Goal: Task Accomplishment & Management: Manage account settings

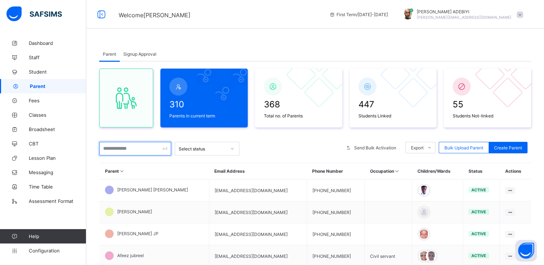
click at [122, 149] on input "text" at bounding box center [135, 149] width 72 height 14
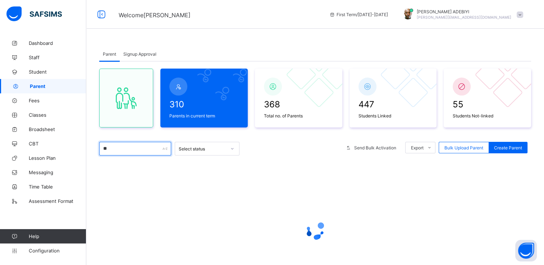
type input "*"
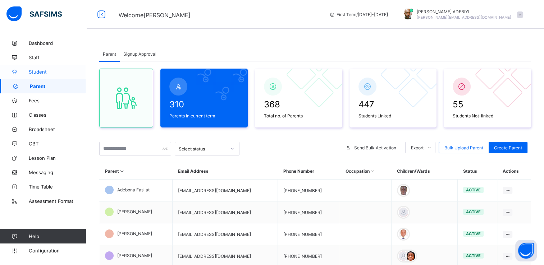
click at [34, 73] on span "Student" at bounding box center [57, 72] width 57 height 6
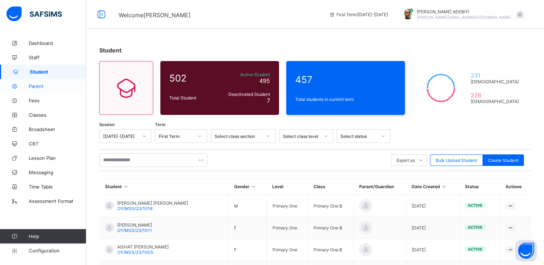
click at [36, 88] on span "Parent" at bounding box center [57, 86] width 57 height 6
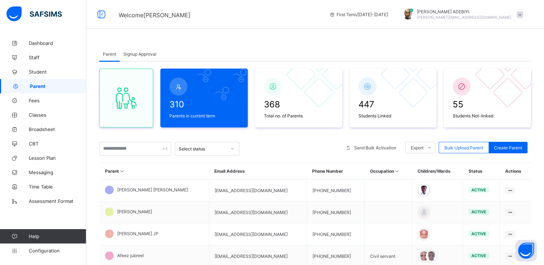
click at [147, 55] on span "Signup Approval" at bounding box center [139, 53] width 33 height 5
click at [28, 81] on link "Parent" at bounding box center [43, 86] width 86 height 14
click at [34, 73] on span "Student" at bounding box center [57, 72] width 57 height 6
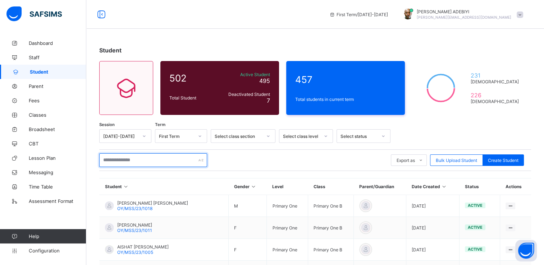
click at [145, 160] on input "text" at bounding box center [153, 160] width 108 height 14
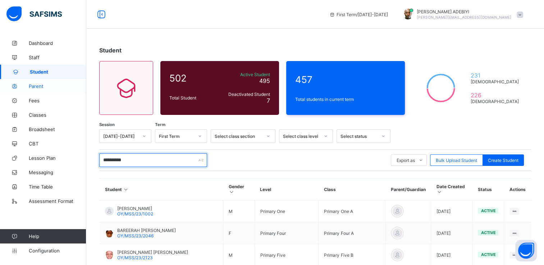
type input "**********"
click at [40, 86] on span "Parent" at bounding box center [57, 86] width 57 height 6
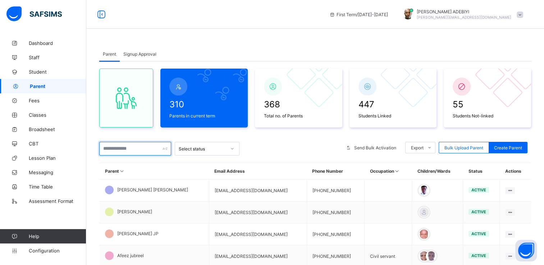
click at [123, 151] on input "text" at bounding box center [135, 149] width 72 height 14
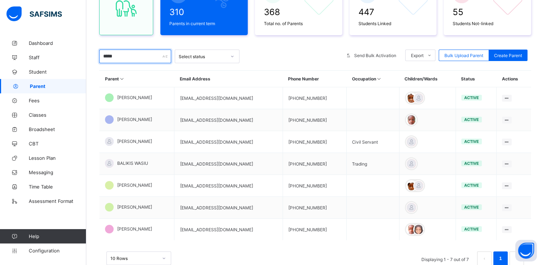
scroll to position [118, 0]
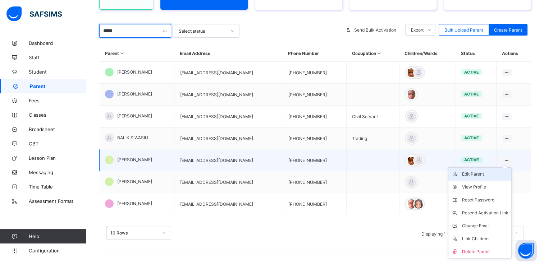
type input "*****"
click at [490, 174] on div "Edit Parent" at bounding box center [485, 174] width 46 height 7
select select "**"
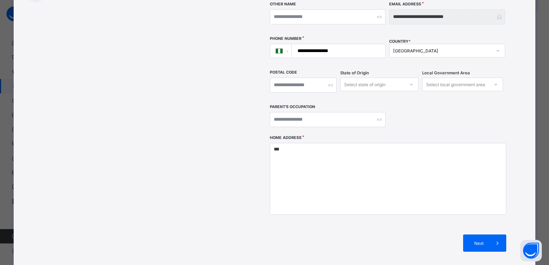
scroll to position [160, 0]
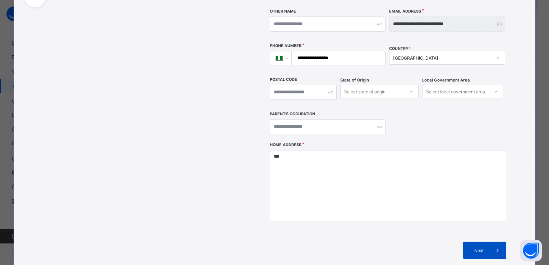
click at [497, 247] on icon at bounding box center [498, 250] width 8 height 7
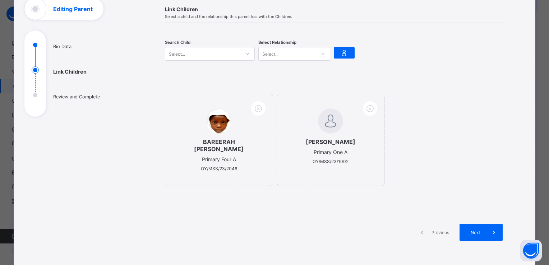
scroll to position [43, 0]
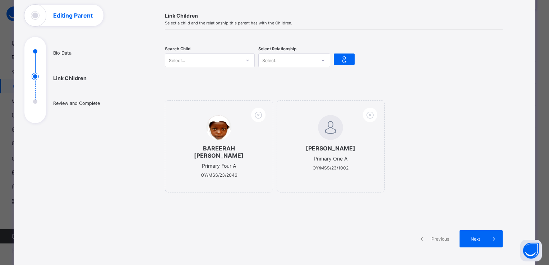
click at [246, 60] on icon at bounding box center [247, 60] width 4 height 7
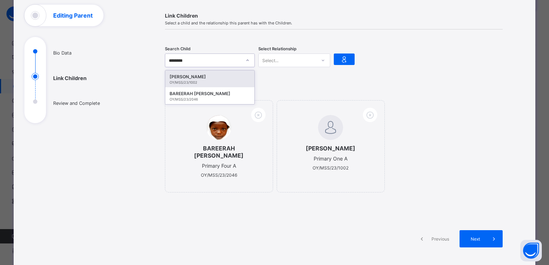
type input "*********"
click at [194, 79] on div "[PERSON_NAME]" at bounding box center [210, 76] width 80 height 7
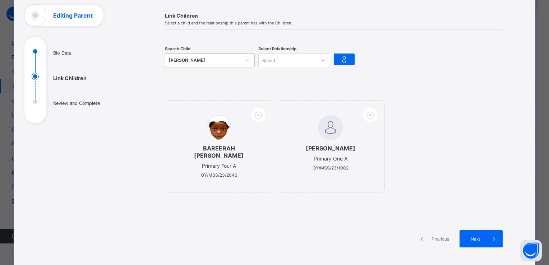
click at [321, 59] on icon at bounding box center [323, 60] width 4 height 7
click at [299, 77] on div "Father" at bounding box center [294, 75] width 71 height 11
click at [345, 58] on icon at bounding box center [344, 59] width 10 height 9
click at [490, 236] on icon at bounding box center [494, 238] width 8 height 7
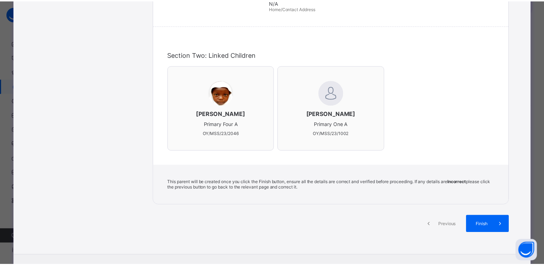
scroll to position [171, 0]
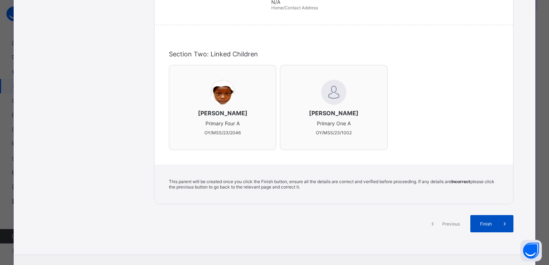
click at [501, 227] on icon at bounding box center [505, 223] width 8 height 7
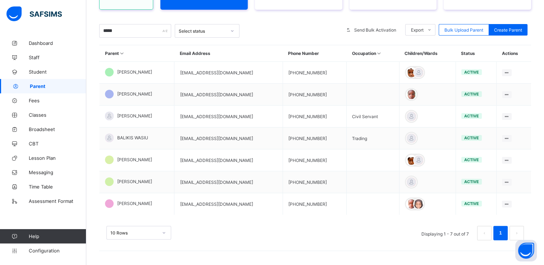
scroll to position [0, 0]
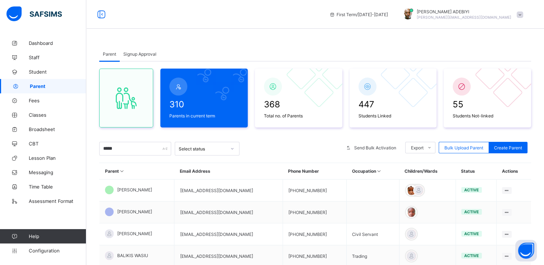
click at [466, 49] on div "Parent Signup Approval" at bounding box center [315, 54] width 432 height 15
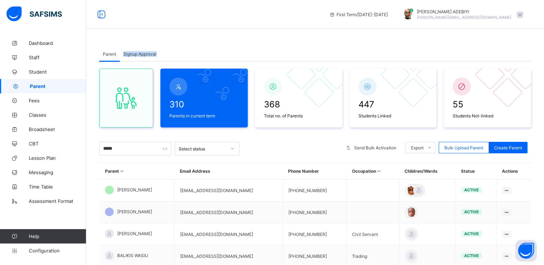
click at [466, 49] on div "Parent Signup Approval" at bounding box center [315, 54] width 432 height 15
click at [354, 51] on div "Parent Signup Approval" at bounding box center [315, 54] width 432 height 15
click at [175, 13] on div "First Term / 2025-2026 ALEXANDER ADEBIYI a.alexander@oyostatesmartschool.com" at bounding box center [272, 14] width 544 height 29
click at [273, 22] on div "First Term / 2025-2026 ALEXANDER ADEBIYI a.alexander@oyostatesmartschool.com" at bounding box center [272, 14] width 544 height 29
click at [264, 29] on div "Parent Signup Approval Parent Signup Approval 310 Parents in current term 368 T…" at bounding box center [314, 191] width 457 height 383
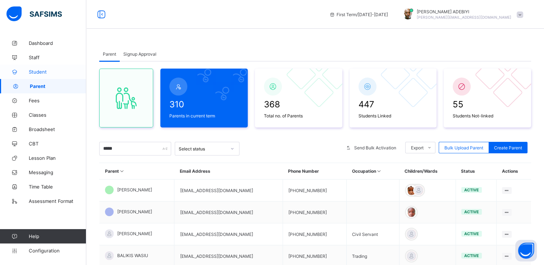
click at [39, 72] on span "Student" at bounding box center [57, 72] width 57 height 6
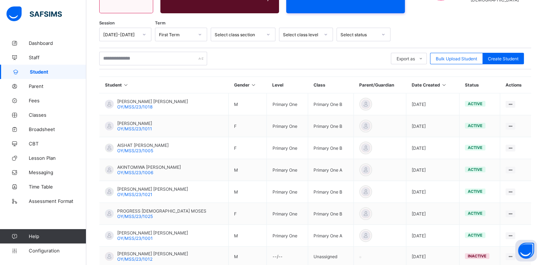
scroll to position [104, 0]
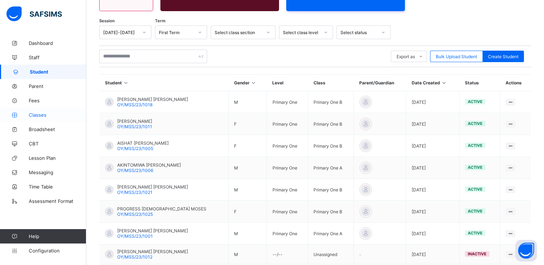
click at [40, 115] on span "Classes" at bounding box center [57, 115] width 57 height 6
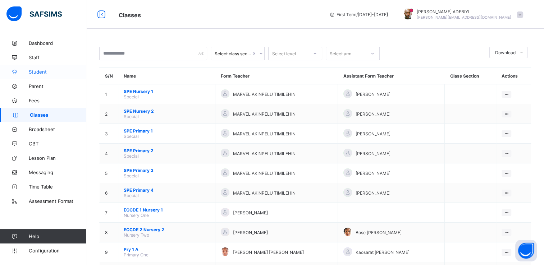
click at [37, 72] on span "Student" at bounding box center [57, 72] width 57 height 6
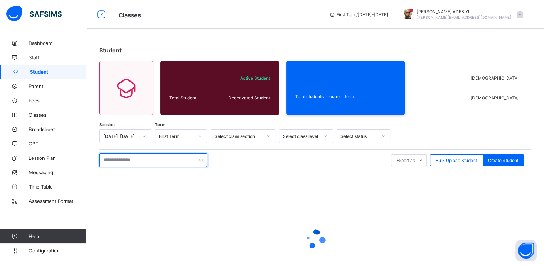
paste input "**********"
type input "*"
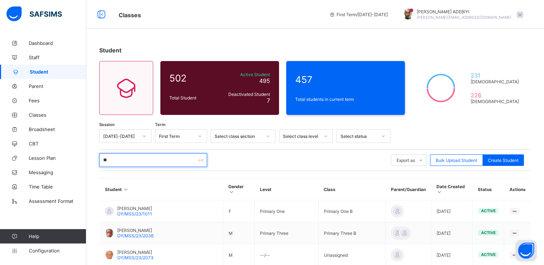
type input "*"
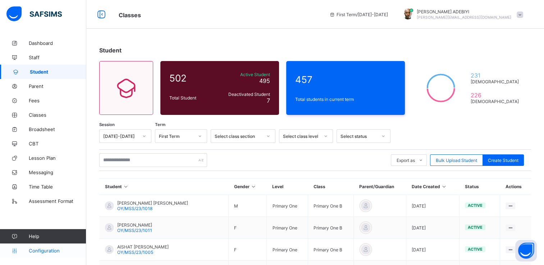
click at [46, 257] on link "Configuration" at bounding box center [43, 251] width 86 height 14
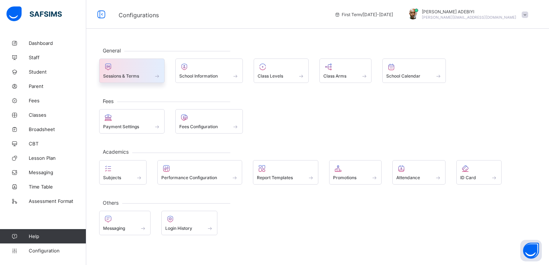
click at [125, 70] on div at bounding box center [131, 67] width 57 height 9
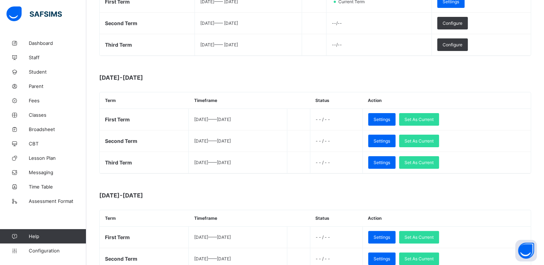
scroll to position [155, 0]
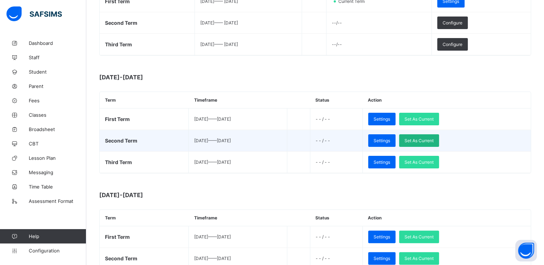
click at [420, 139] on div "Set As Current" at bounding box center [419, 140] width 40 height 13
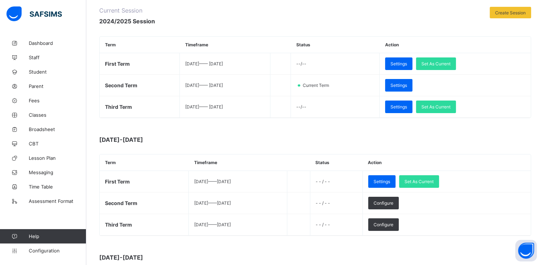
scroll to position [94, 0]
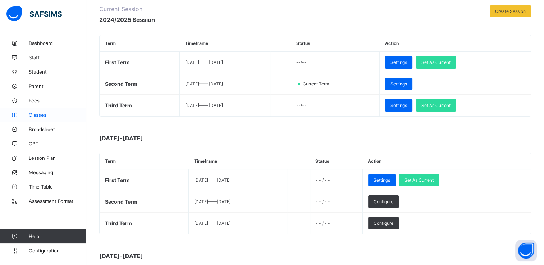
click at [42, 117] on span "Classes" at bounding box center [57, 115] width 57 height 6
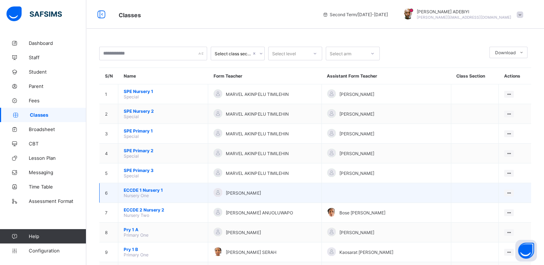
click at [148, 189] on span "ECCDE 1 Nursery 1" at bounding box center [163, 190] width 79 height 5
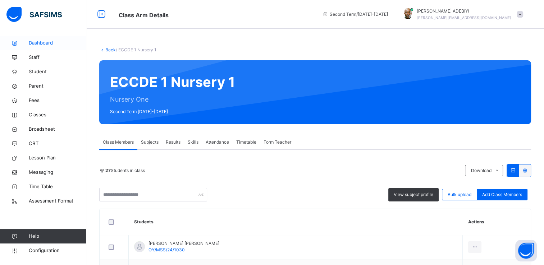
click at [36, 43] on span "Dashboard" at bounding box center [57, 43] width 57 height 7
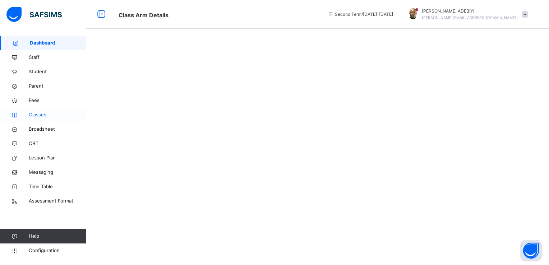
click at [38, 117] on span "Classes" at bounding box center [57, 114] width 57 height 7
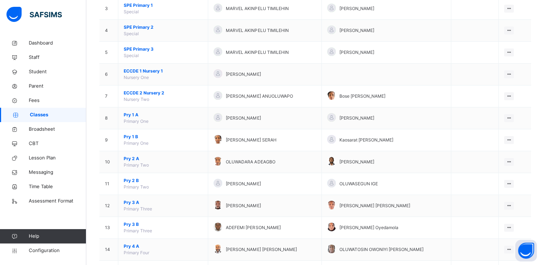
scroll to position [134, 0]
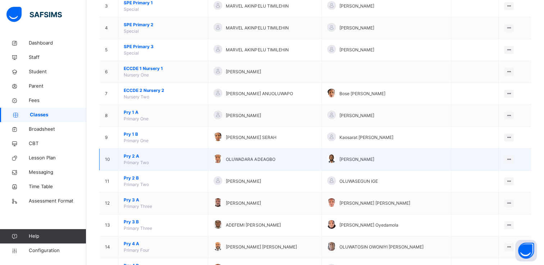
click at [130, 157] on span "Pry 2 A" at bounding box center [163, 156] width 79 height 6
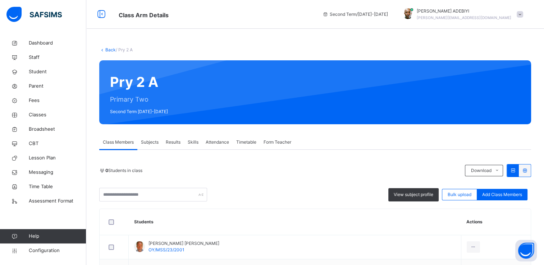
click at [243, 169] on div "0 Students in class" at bounding box center [280, 170] width 362 height 6
click at [246, 166] on div "0 Students in class Download Pdf Report Excel Report" at bounding box center [315, 170] width 432 height 13
click at [277, 167] on div "0 Students in class" at bounding box center [280, 170] width 362 height 6
click at [256, 178] on div "0 Students in class Download Pdf Report Excel Report View subject profile Bulk …" at bounding box center [315, 182] width 432 height 37
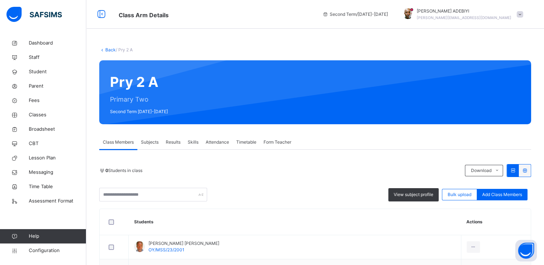
click at [323, 179] on div "0 Students in class Download Pdf Report Excel Report View subject profile Bulk …" at bounding box center [315, 182] width 432 height 37
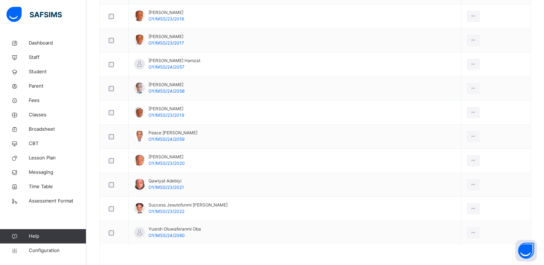
scroll to position [729, 0]
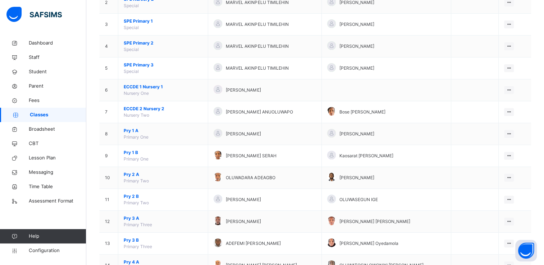
scroll to position [116, 0]
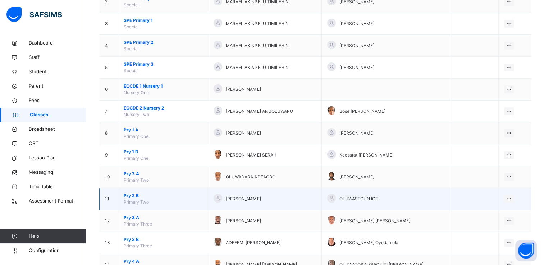
click at [132, 195] on span "Pry 2 B" at bounding box center [163, 196] width 79 height 6
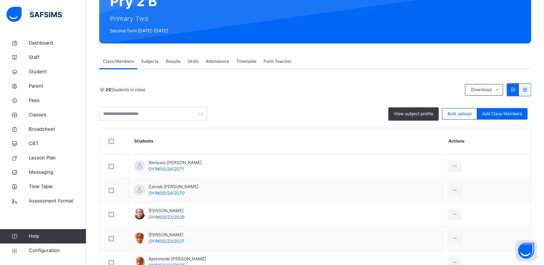
scroll to position [82, 0]
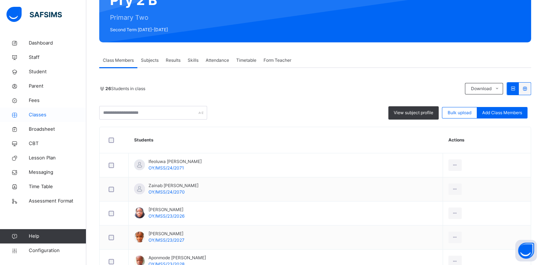
click at [43, 117] on span "Classes" at bounding box center [57, 114] width 57 height 7
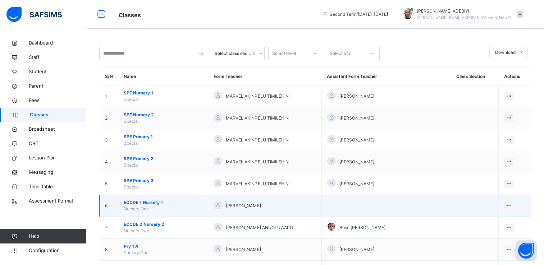
click at [147, 203] on span "ECCDE 1 Nursery 1" at bounding box center [163, 202] width 79 height 6
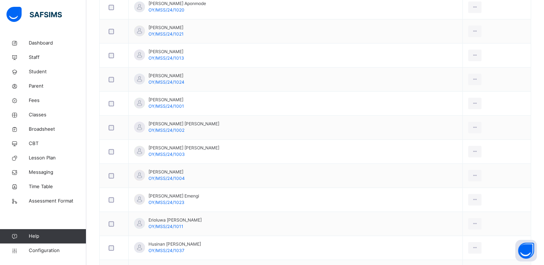
scroll to position [451, 0]
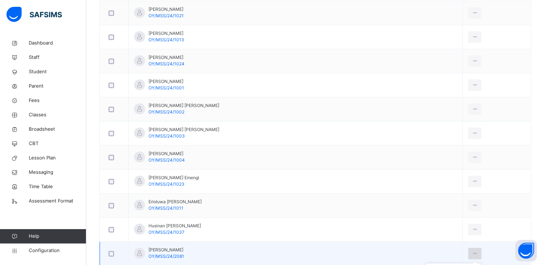
click at [471, 253] on icon at bounding box center [474, 253] width 6 height 6
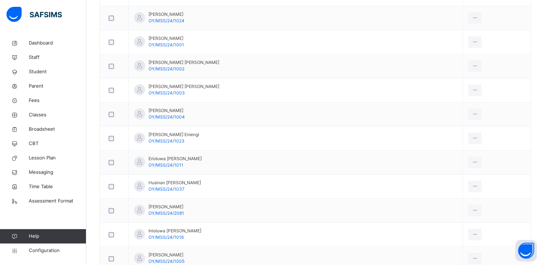
scroll to position [504, 0]
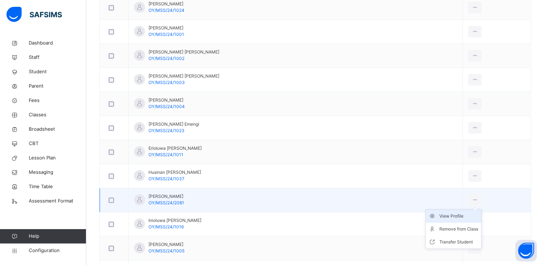
click at [441, 215] on div "View Profile" at bounding box center [458, 216] width 39 height 7
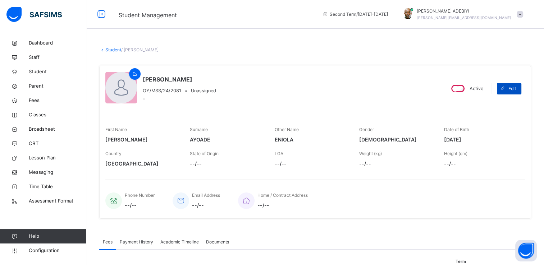
click at [508, 87] on span at bounding box center [502, 88] width 11 height 11
select select "**"
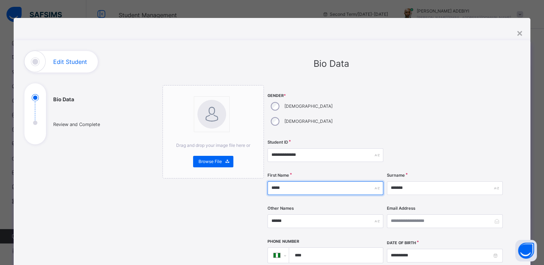
click at [283, 181] on input "*****" at bounding box center [325, 188] width 116 height 14
type input "*"
type input "**********"
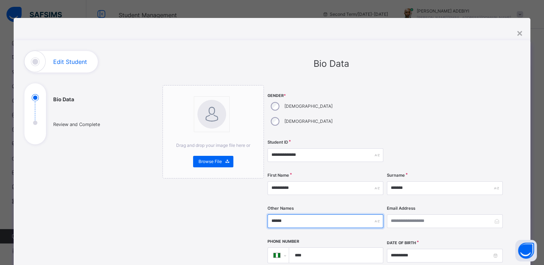
click at [287, 215] on input "******" at bounding box center [325, 222] width 116 height 14
type input "*"
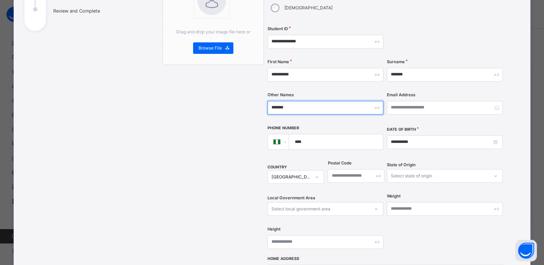
scroll to position [115, 0]
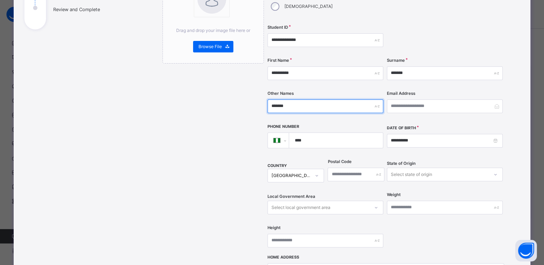
type input "*******"
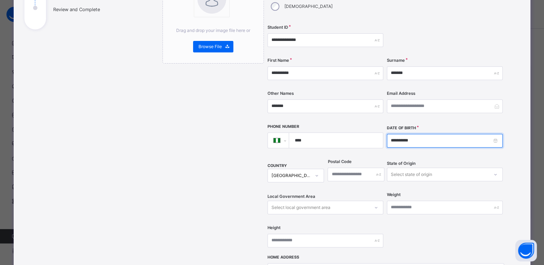
click at [411, 134] on input "**********" at bounding box center [445, 141] width 116 height 14
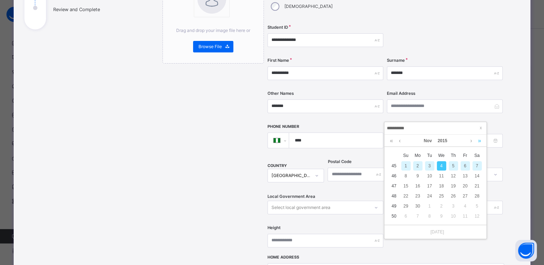
click at [480, 140] on link at bounding box center [479, 141] width 7 height 12
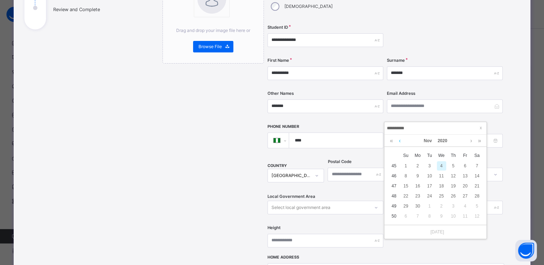
click at [400, 140] on link at bounding box center [399, 141] width 5 height 12
click at [451, 186] on div "16" at bounding box center [452, 185] width 9 height 9
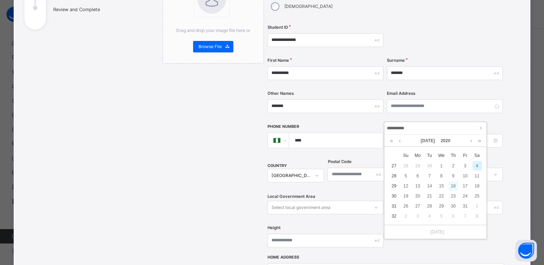
type input "**********"
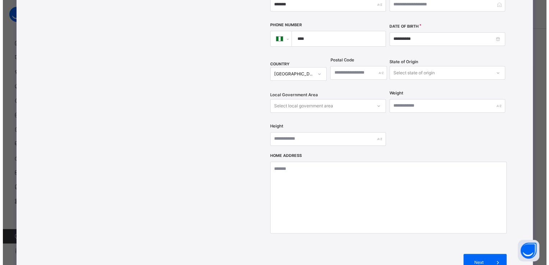
scroll to position [217, 0]
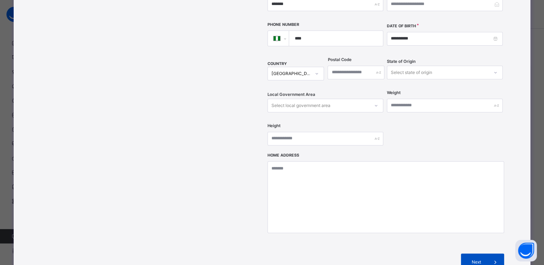
click at [493, 258] on icon at bounding box center [495, 262] width 8 height 9
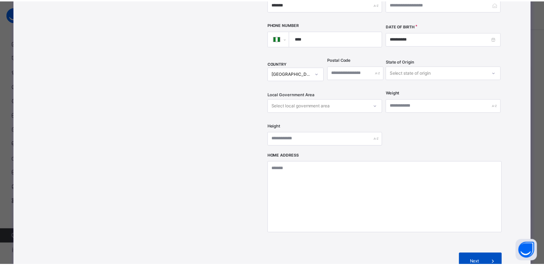
scroll to position [129, 0]
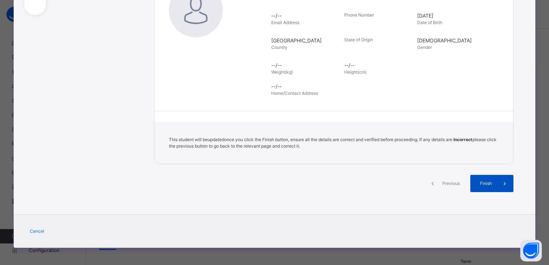
click at [502, 182] on icon at bounding box center [505, 183] width 8 height 9
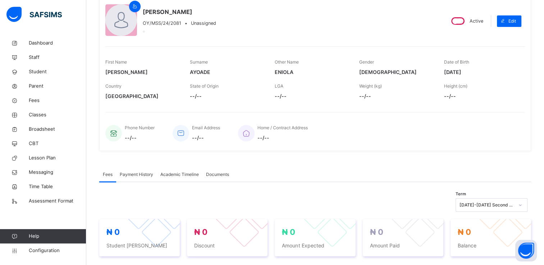
scroll to position [50, 0]
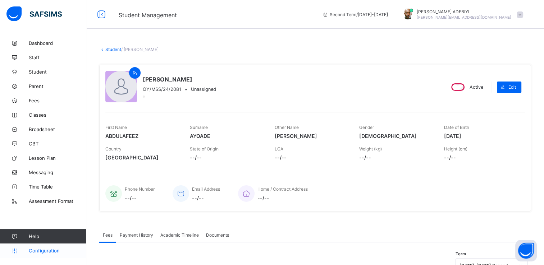
click at [42, 252] on span "Configuration" at bounding box center [57, 251] width 57 height 6
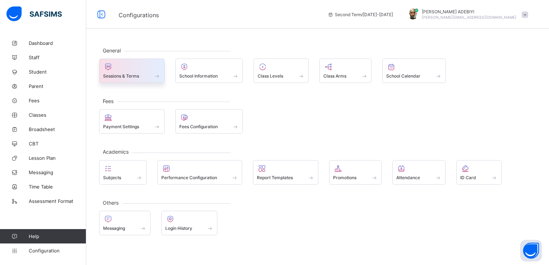
click at [148, 75] on div "Sessions & Terms" at bounding box center [131, 76] width 57 height 6
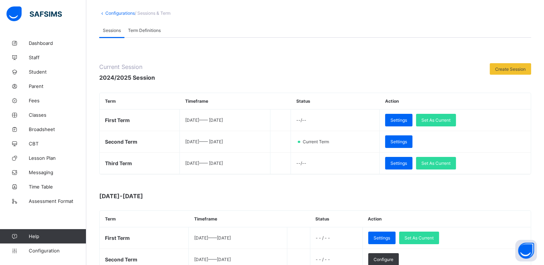
scroll to position [44, 0]
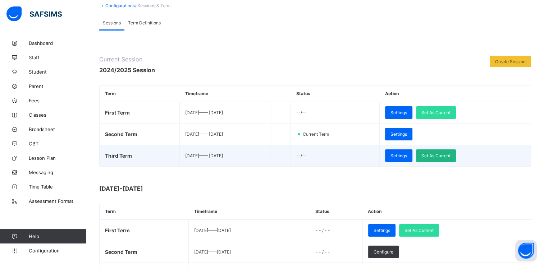
click at [450, 153] on span "Set As Current" at bounding box center [435, 155] width 29 height 5
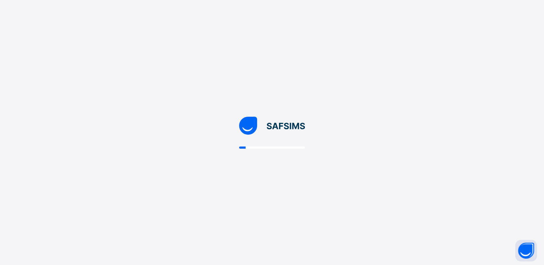
scroll to position [0, 0]
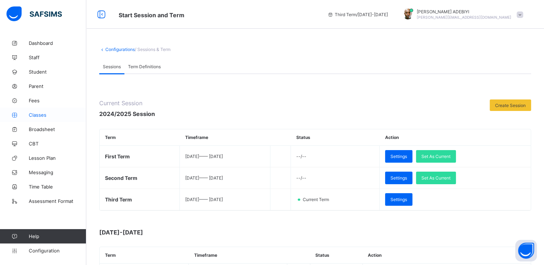
click at [40, 114] on span "Classes" at bounding box center [57, 115] width 57 height 6
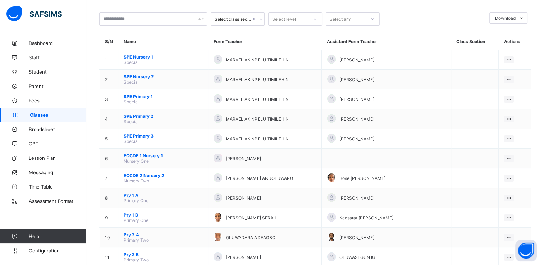
scroll to position [37, 0]
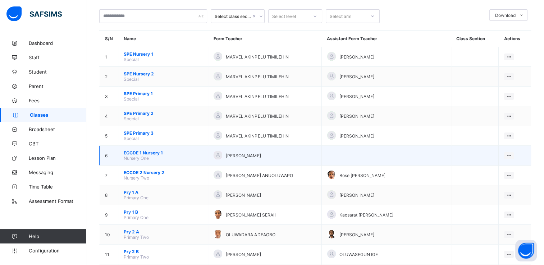
click at [137, 153] on span "ECCDE 1 Nursery 1" at bounding box center [163, 152] width 79 height 5
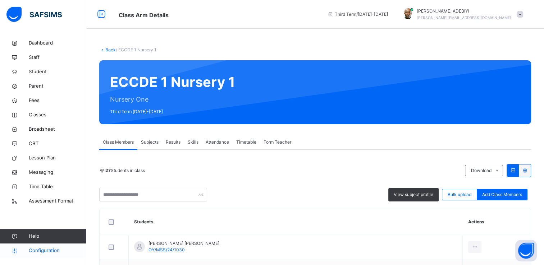
click at [39, 249] on span "Configuration" at bounding box center [57, 250] width 57 height 7
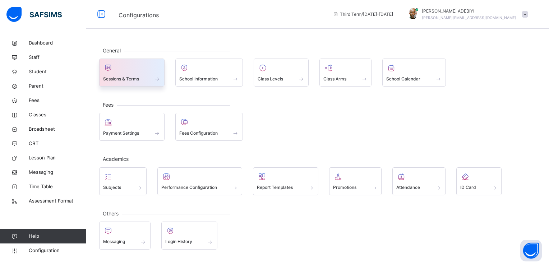
click at [147, 71] on div at bounding box center [131, 68] width 57 height 11
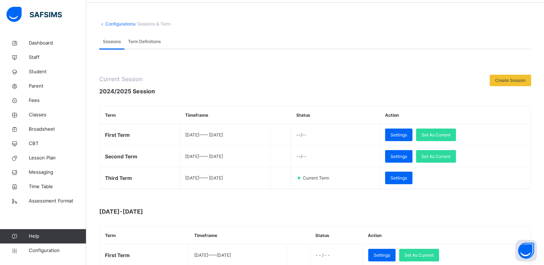
scroll to position [39, 0]
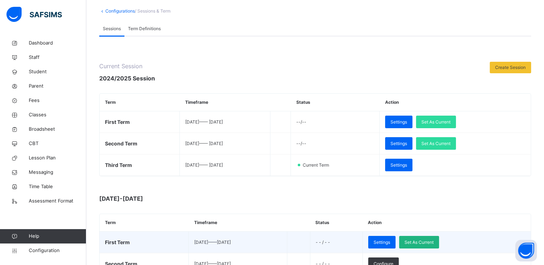
click at [430, 239] on span "Set As Current" at bounding box center [418, 242] width 29 height 6
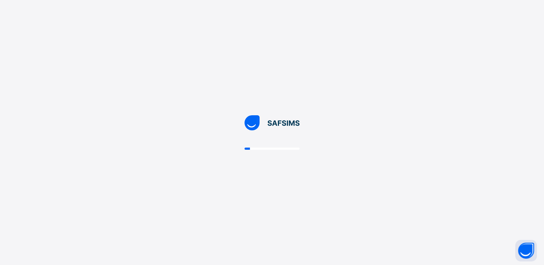
scroll to position [0, 0]
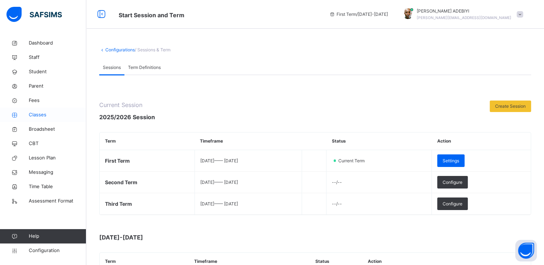
click at [33, 114] on span "Classes" at bounding box center [57, 114] width 57 height 7
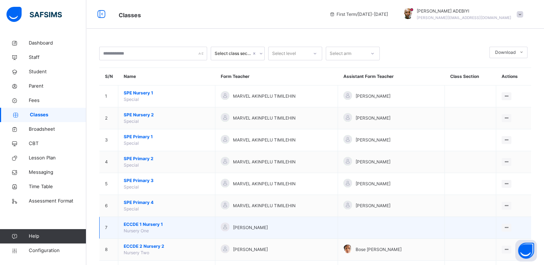
click at [154, 223] on span "ECCDE 1 Nursery 1" at bounding box center [167, 224] width 86 height 6
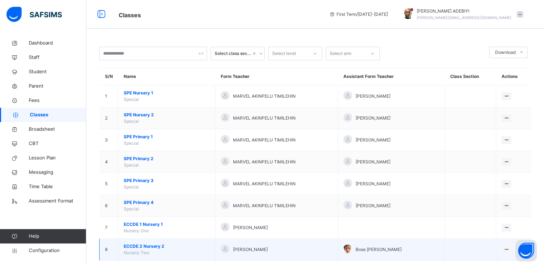
click at [153, 245] on span "ECCDE 2 Nursery 2" at bounding box center [167, 246] width 86 height 6
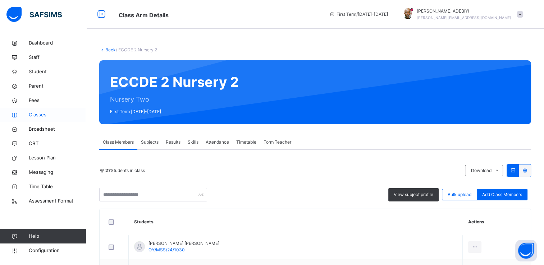
click at [39, 116] on span "Classes" at bounding box center [57, 114] width 57 height 7
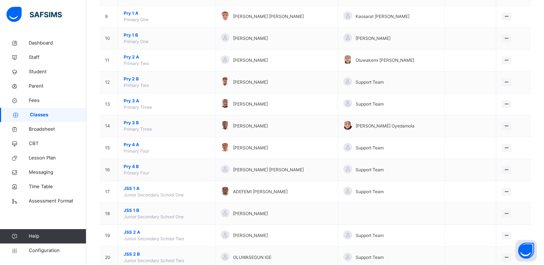
scroll to position [283, 0]
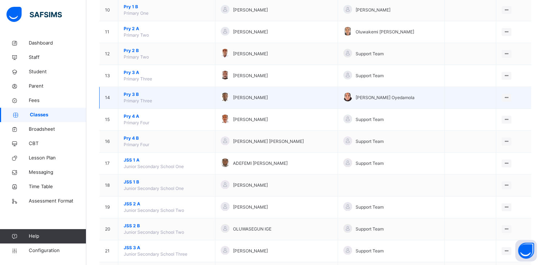
click at [133, 91] on span "Pry 3 B" at bounding box center [167, 94] width 86 height 6
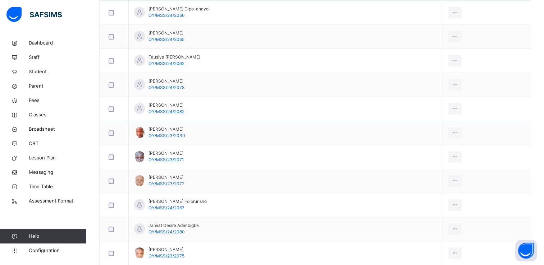
scroll to position [426, 0]
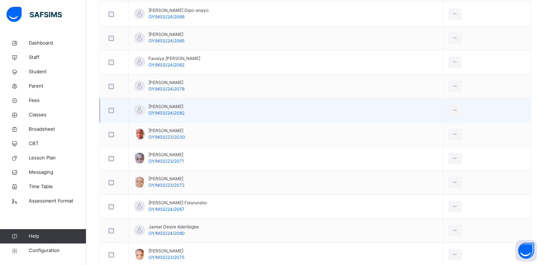
drag, startPoint x: 185, startPoint y: 104, endPoint x: 144, endPoint y: 103, distance: 41.7
click at [144, 103] on div "[PERSON_NAME] OY/MSS/24/2082" at bounding box center [159, 109] width 50 height 13
copy div "[PERSON_NAME]"
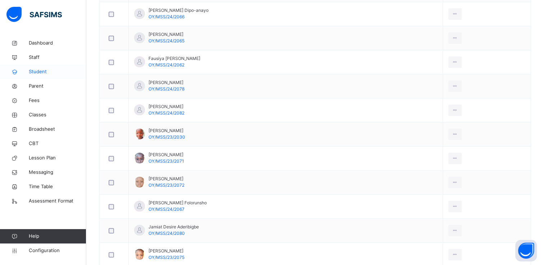
click at [33, 71] on span "Student" at bounding box center [57, 71] width 57 height 7
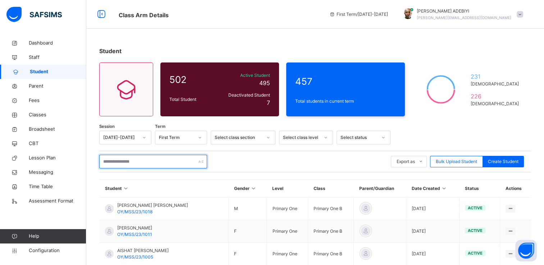
click at [144, 161] on input "text" at bounding box center [153, 162] width 108 height 14
paste input "**********"
click at [144, 161] on input "**********" at bounding box center [153, 162] width 108 height 14
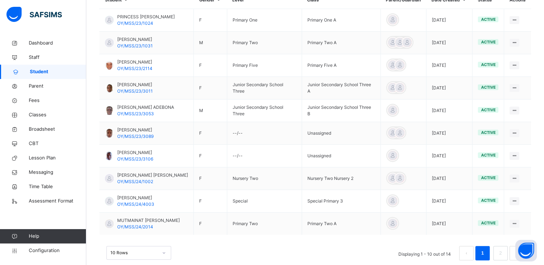
scroll to position [213, 0]
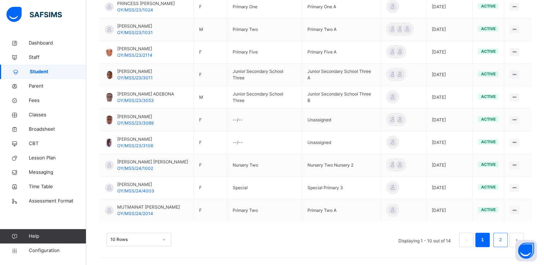
click at [503, 243] on link "2" at bounding box center [500, 239] width 7 height 9
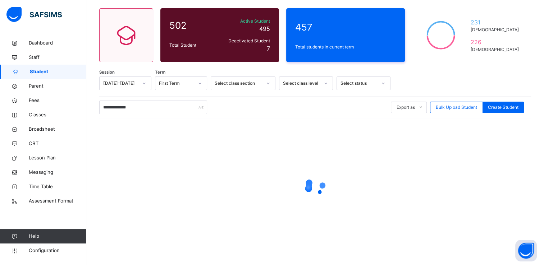
scroll to position [65, 0]
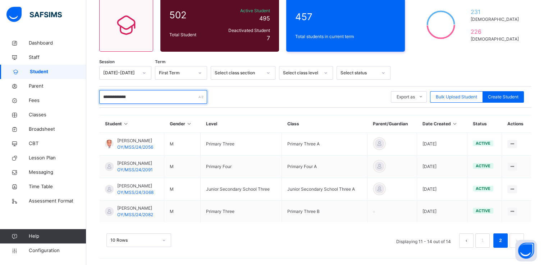
click at [129, 98] on input "**********" at bounding box center [153, 97] width 108 height 14
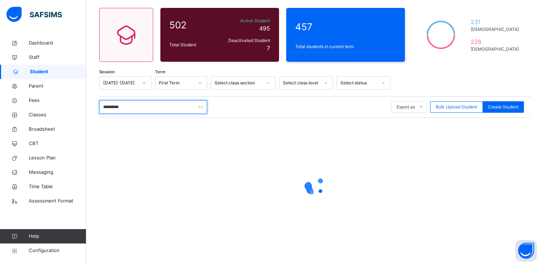
scroll to position [54, 0]
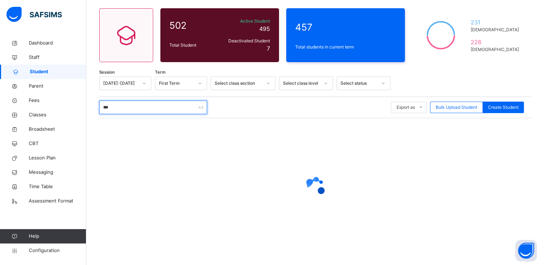
type input "*"
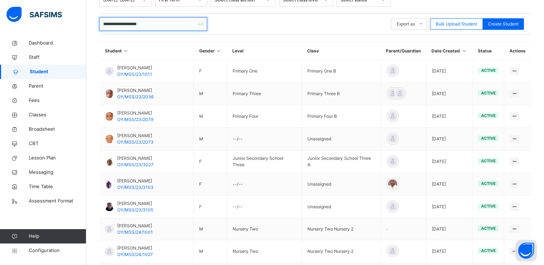
scroll to position [159, 0]
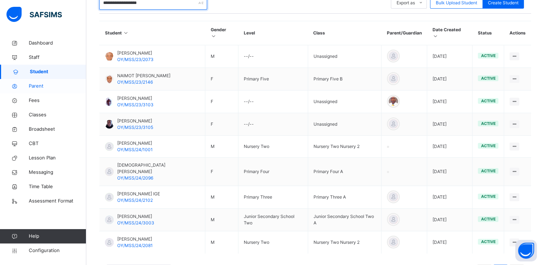
type input "**********"
click at [40, 85] on span "Parent" at bounding box center [57, 86] width 57 height 7
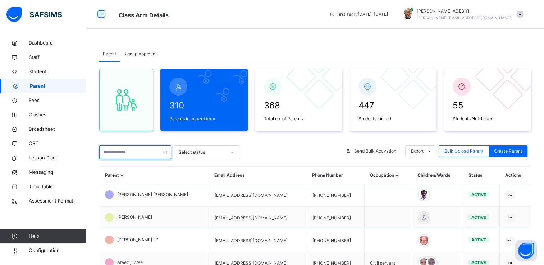
click at [131, 153] on input "text" at bounding box center [135, 153] width 72 height 14
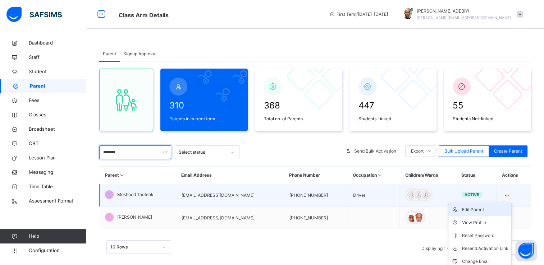
type input "*******"
click at [480, 210] on div "Edit Parent" at bounding box center [485, 209] width 46 height 7
select select "**"
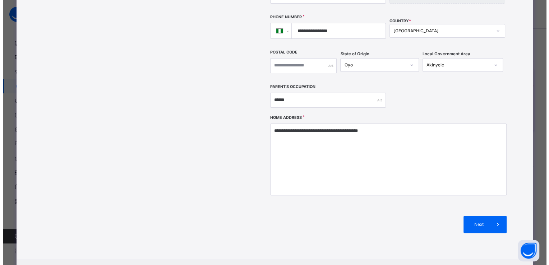
scroll to position [198, 0]
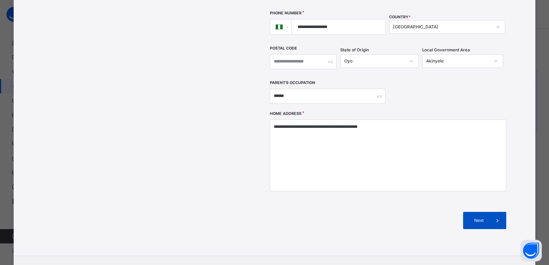
click at [494, 216] on icon at bounding box center [498, 220] width 8 height 9
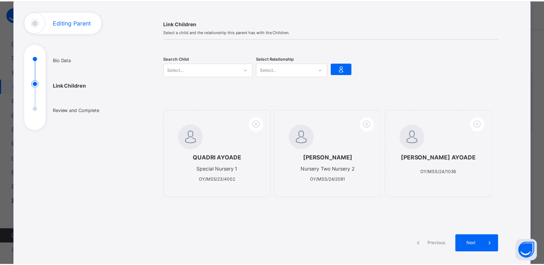
scroll to position [36, 0]
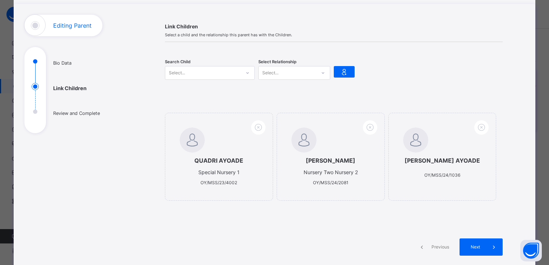
click at [245, 73] on icon at bounding box center [247, 72] width 4 height 7
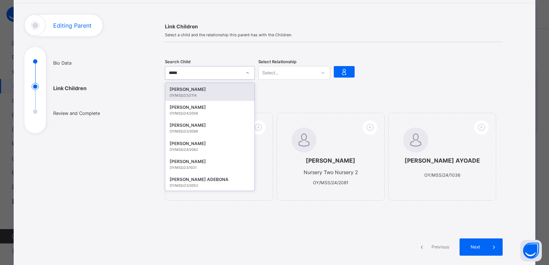
type input "*****"
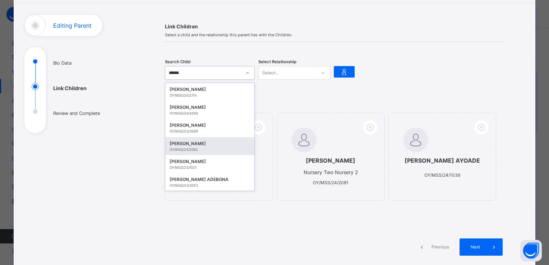
click at [187, 145] on div "[PERSON_NAME]" at bounding box center [210, 143] width 80 height 7
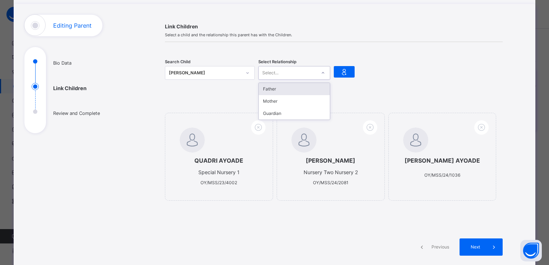
click at [317, 74] on div at bounding box center [323, 72] width 12 height 11
click at [298, 89] on div "Father" at bounding box center [294, 89] width 71 height 12
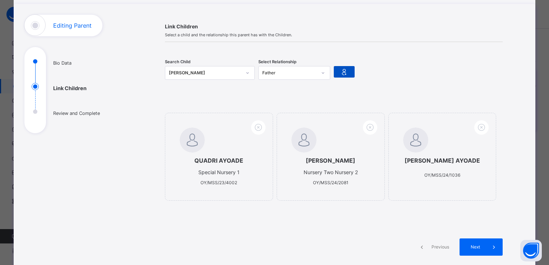
click at [344, 74] on icon at bounding box center [344, 71] width 10 height 11
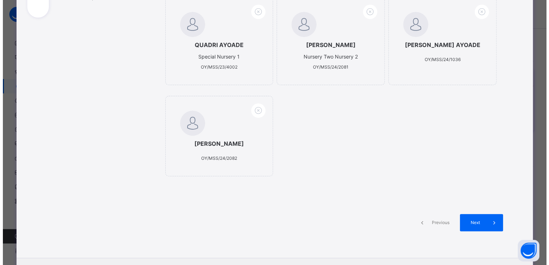
scroll to position [152, 0]
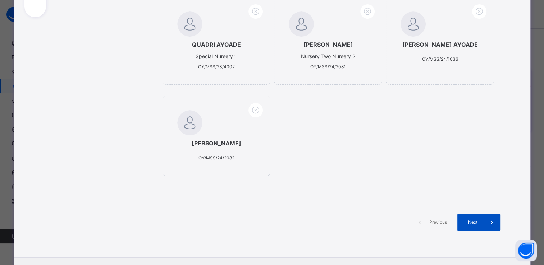
click at [491, 225] on span at bounding box center [491, 222] width 17 height 17
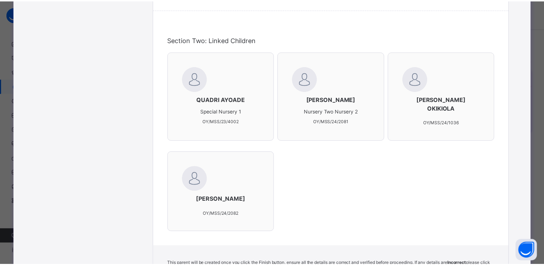
scroll to position [299, 0]
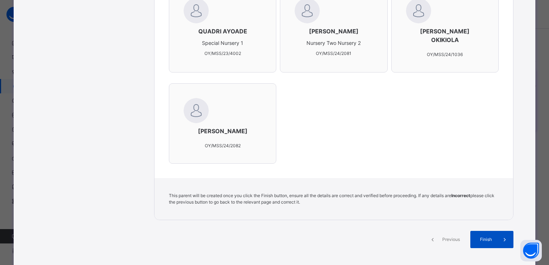
click at [501, 244] on icon at bounding box center [505, 239] width 8 height 9
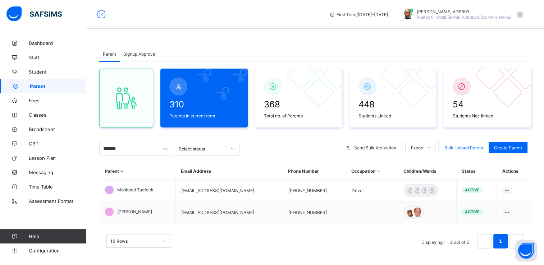
click at [129, 56] on span "Signup Approval" at bounding box center [139, 53] width 33 height 5
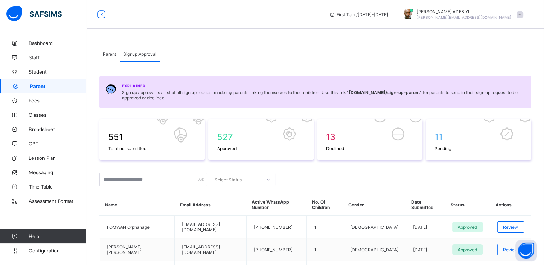
click at [110, 54] on span "Parent" at bounding box center [109, 53] width 13 height 5
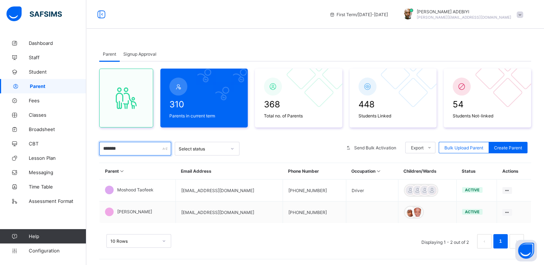
click at [124, 148] on input "*******" at bounding box center [135, 149] width 72 height 14
type input "*"
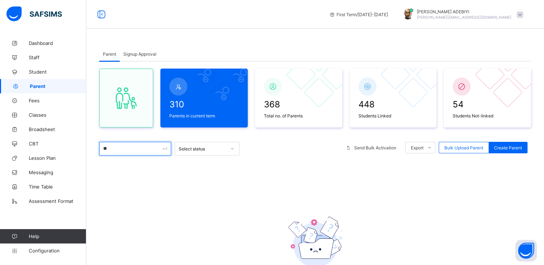
type input "*"
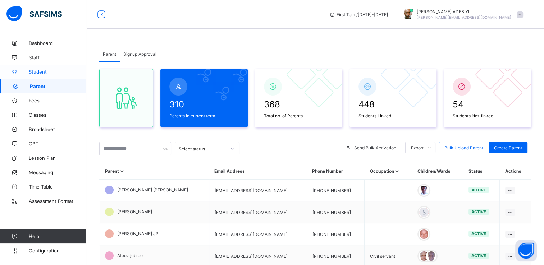
click at [39, 73] on span "Student" at bounding box center [57, 72] width 57 height 6
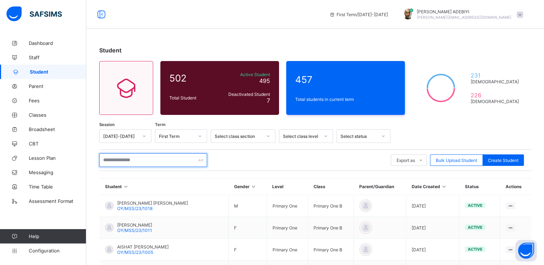
click at [112, 160] on input "text" at bounding box center [153, 160] width 108 height 14
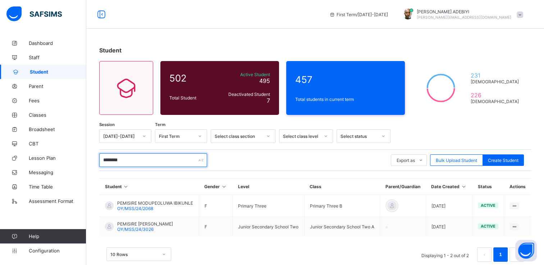
type input "********"
click at [352, 38] on div "Student 502 Total Student Active Student 495 Deactivated Student 7 457 Total st…" at bounding box center [314, 158] width 457 height 244
